Goal: Task Accomplishment & Management: Manage account settings

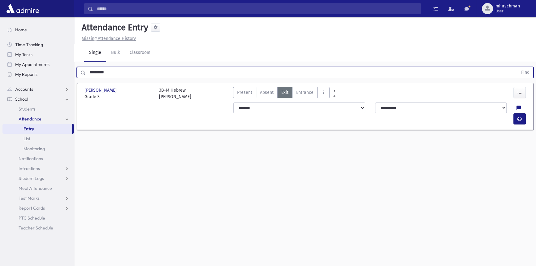
drag, startPoint x: 133, startPoint y: 72, endPoint x: 53, endPoint y: 71, distance: 79.6
click at [53, 71] on div "Search Results Students" at bounding box center [268, 140] width 536 height 280
click at [517, 67] on button "Find" at bounding box center [525, 72] width 16 height 11
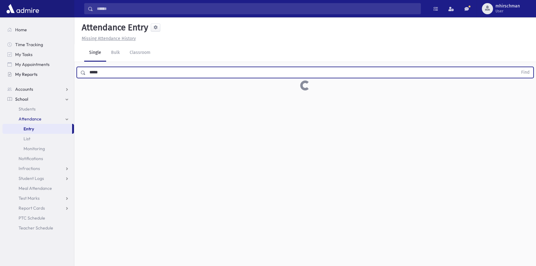
drag, startPoint x: 110, startPoint y: 74, endPoint x: 59, endPoint y: 73, distance: 50.8
click at [59, 73] on div "Search Results Students" at bounding box center [268, 140] width 536 height 280
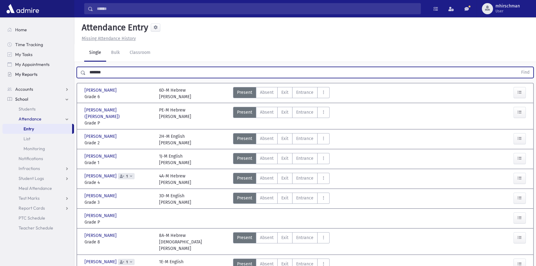
type input "******"
click at [517, 67] on button "Find" at bounding box center [525, 72] width 16 height 11
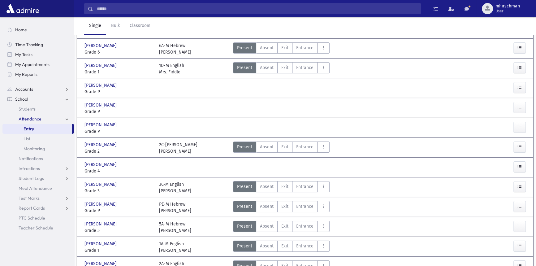
scroll to position [169, 0]
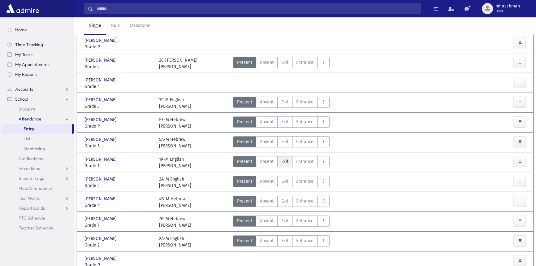
click at [285, 158] on span "Exit" at bounding box center [284, 161] width 7 height 6
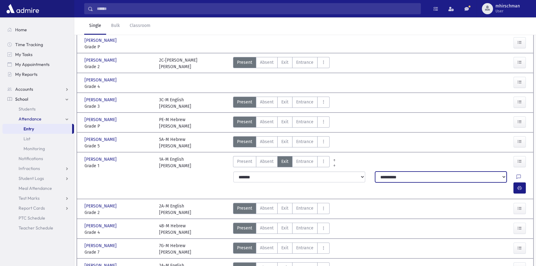
click at [394, 177] on select "**********" at bounding box center [441, 176] width 132 height 11
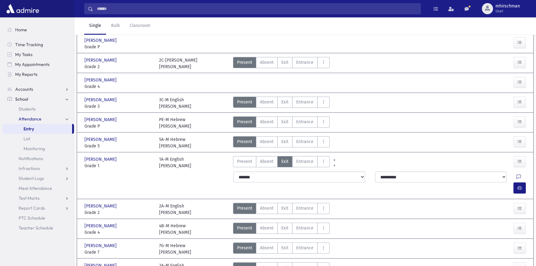
click at [517, 175] on icon at bounding box center [519, 177] width 4 height 5
click at [495, 202] on textarea "Note" at bounding box center [492, 208] width 72 height 24
type textarea "****"
click at [518, 229] on button "Save" at bounding box center [519, 230] width 18 height 11
click at [514, 182] on button "button" at bounding box center [519, 187] width 12 height 11
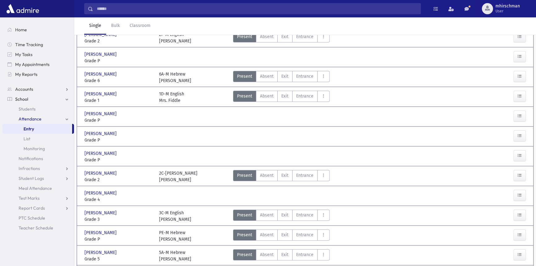
scroll to position [0, 0]
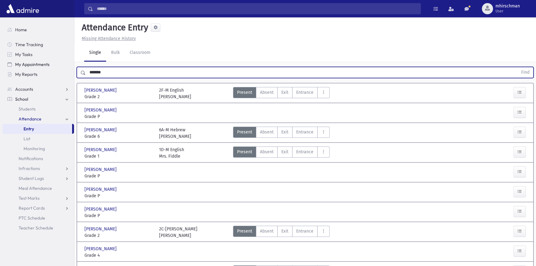
drag, startPoint x: 105, startPoint y: 71, endPoint x: 65, endPoint y: 64, distance: 40.3
click at [65, 64] on div "Search Results Students" at bounding box center [268, 244] width 536 height 489
click at [122, 73] on input "text" at bounding box center [302, 72] width 432 height 11
type input "*******"
click at [517, 67] on button "Find" at bounding box center [525, 72] width 16 height 11
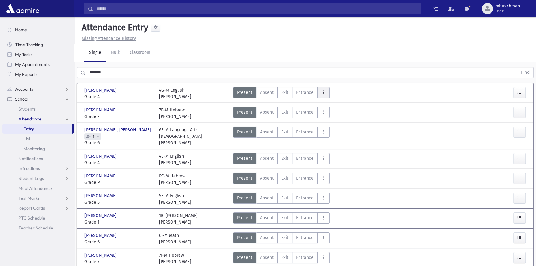
click at [320, 92] on button "AttTypes" at bounding box center [323, 92] width 12 height 11
click at [323, 93] on icon "AttTypes" at bounding box center [323, 92] width 4 height 5
click at [325, 91] on icon "AttTypes" at bounding box center [323, 92] width 4 height 5
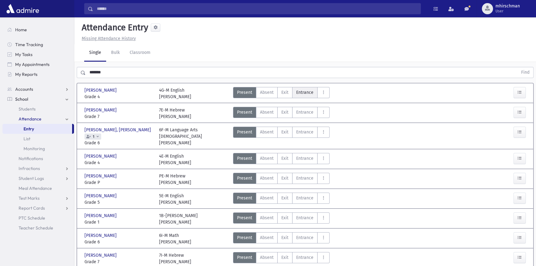
click at [292, 92] on label "Entrance Ent" at bounding box center [304, 92] width 25 height 11
click at [319, 89] on button "AttTypes" at bounding box center [323, 92] width 12 height 11
click at [324, 90] on icon "AttTypes" at bounding box center [323, 92] width 4 height 5
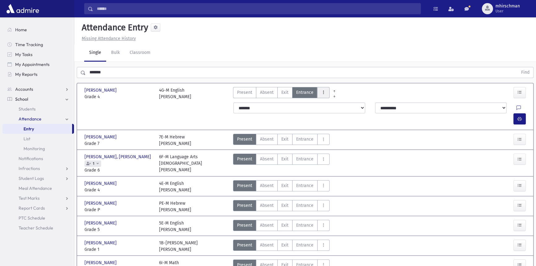
click at [323, 89] on button "AttTypes" at bounding box center [323, 92] width 12 height 11
click at [324, 88] on button "AttTypes" at bounding box center [323, 92] width 12 height 11
click at [323, 91] on icon "AttTypes" at bounding box center [323, 92] width 4 height 5
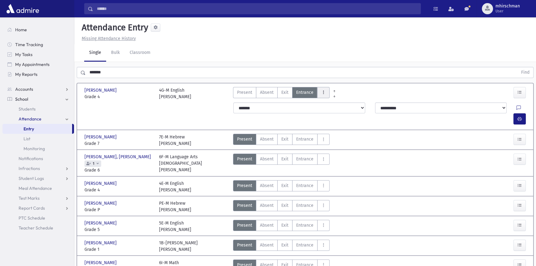
click at [323, 91] on icon "AttTypes" at bounding box center [323, 92] width 4 height 5
click at [35, 111] on link "Students" at bounding box center [37, 109] width 71 height 10
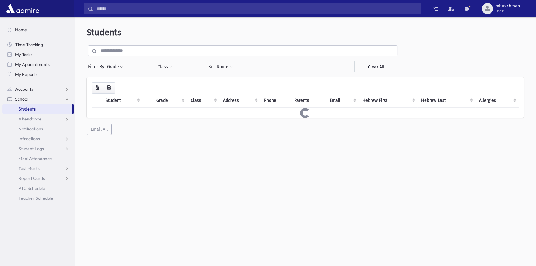
click at [135, 50] on input "text" at bounding box center [247, 50] width 300 height 11
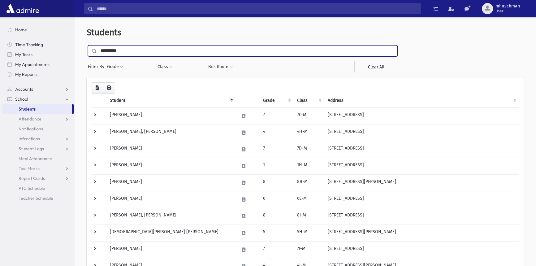
type input "**********"
click at [87, 45] on input "submit" at bounding box center [95, 49] width 17 height 8
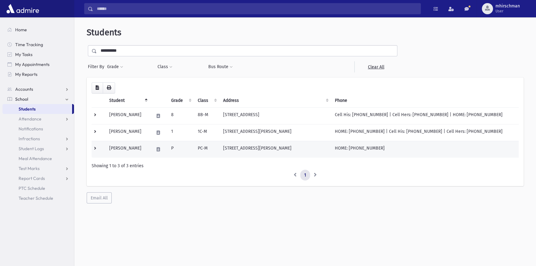
click at [126, 151] on td "[PERSON_NAME]" at bounding box center [128, 149] width 45 height 17
